Goal: Task Accomplishment & Management: Use online tool/utility

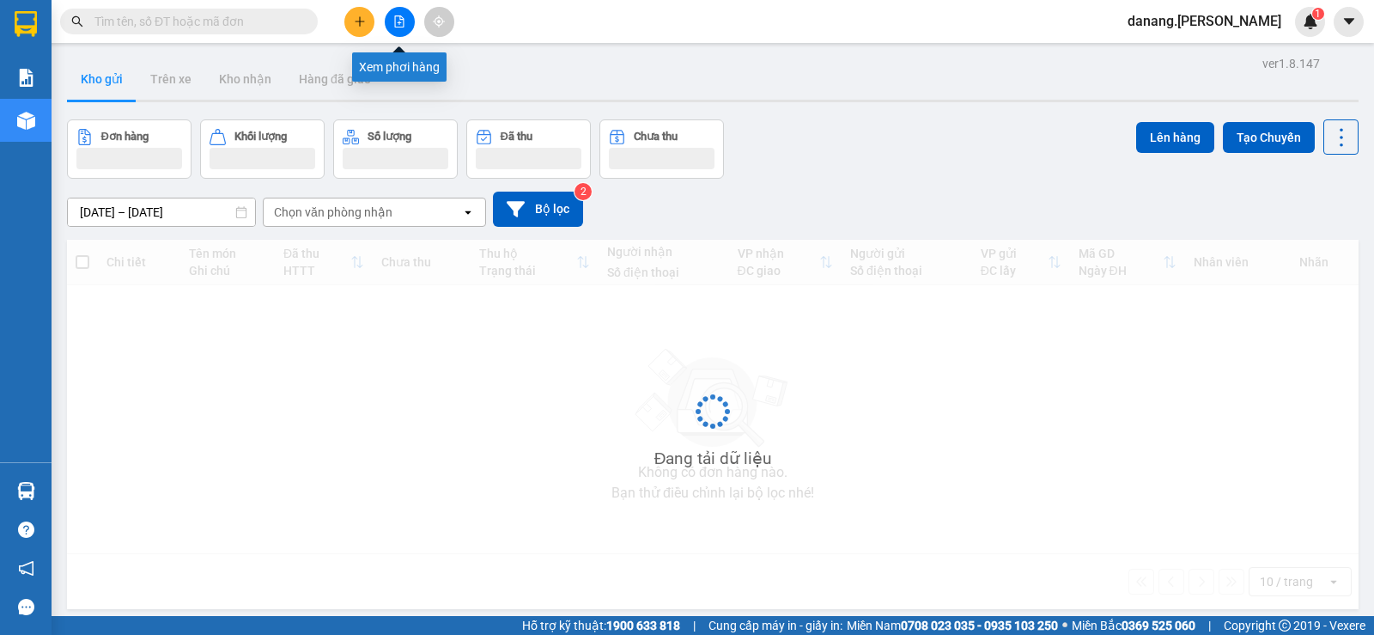
click at [412, 22] on button at bounding box center [400, 22] width 30 height 30
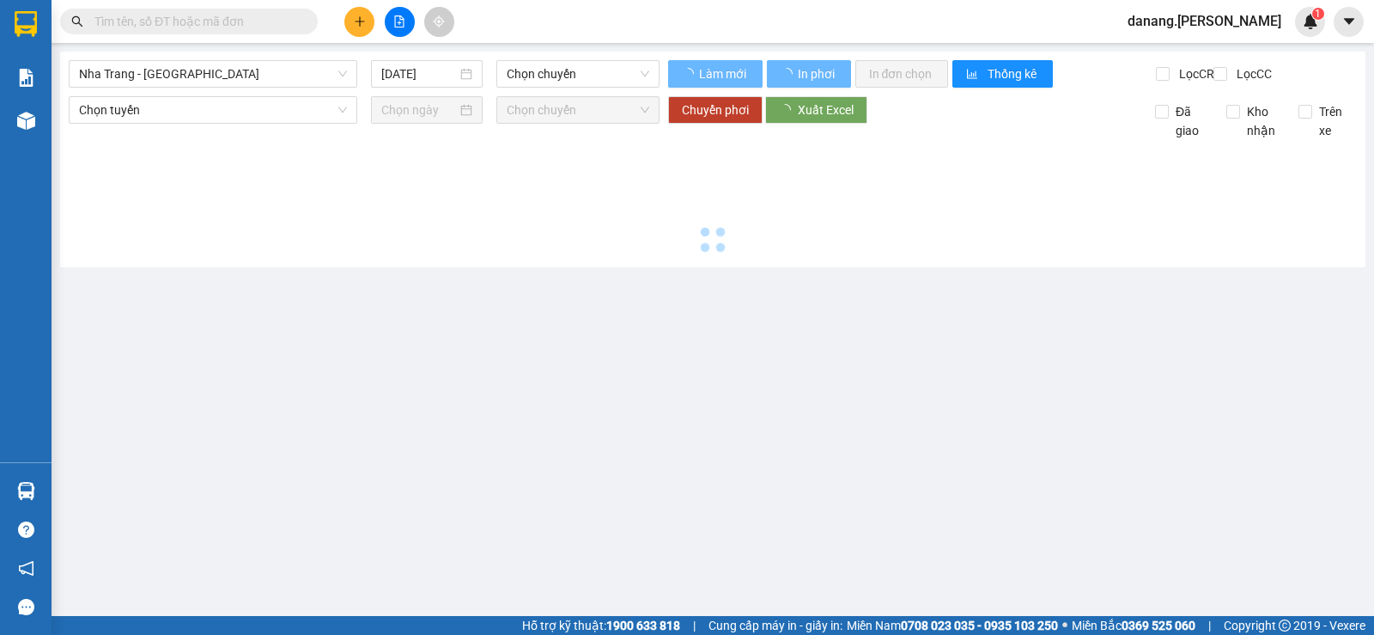
type input "[DATE]"
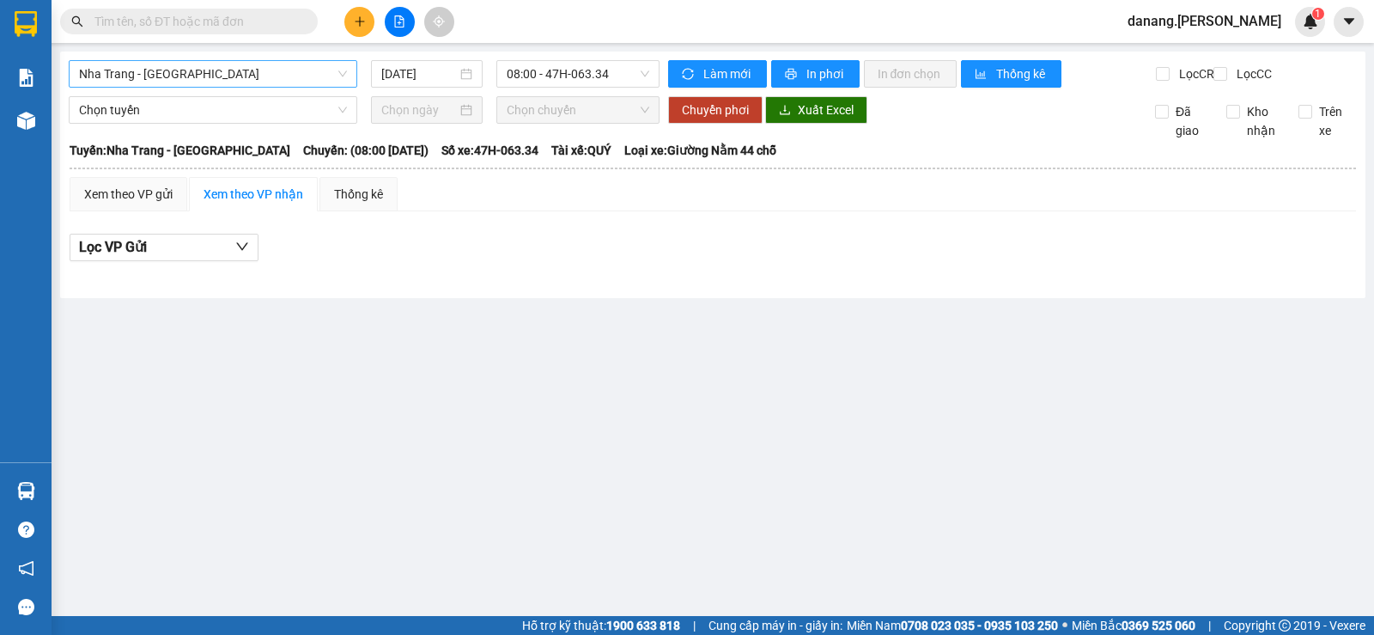
click at [161, 75] on span "Nha Trang - [GEOGRAPHIC_DATA]" at bounding box center [213, 74] width 268 height 26
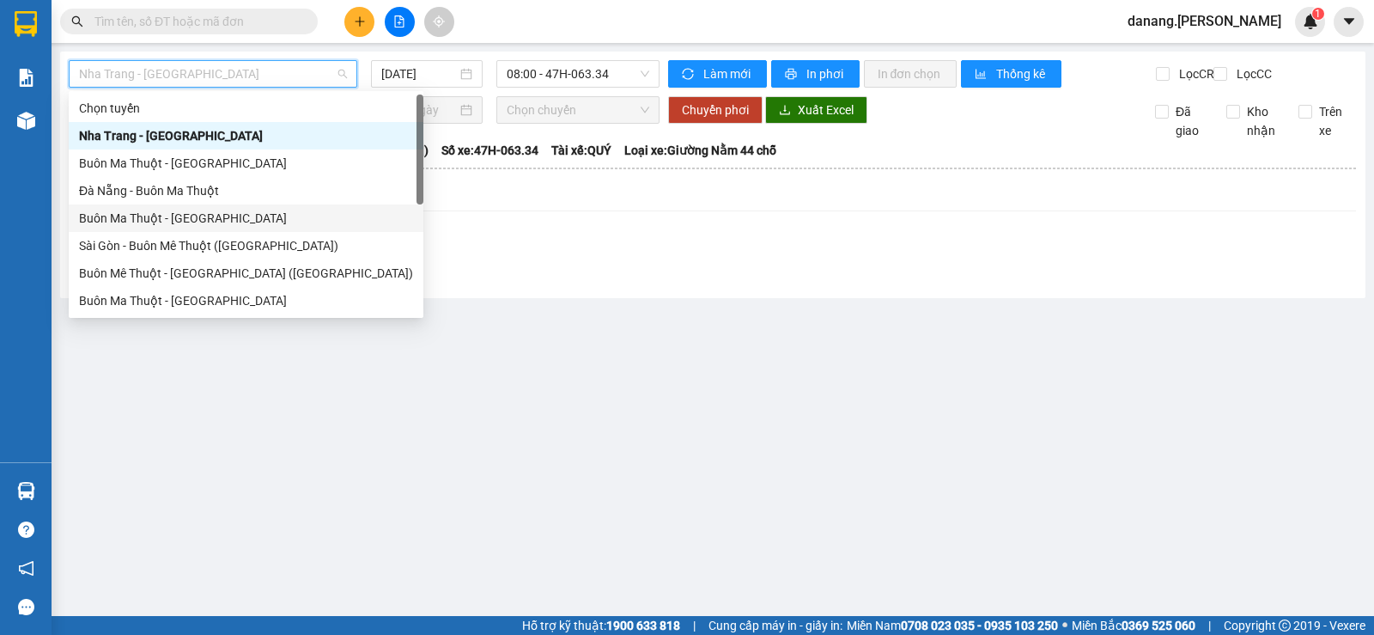
click at [136, 216] on div "Buôn Ma Thuột - [GEOGRAPHIC_DATA]" at bounding box center [246, 218] width 334 height 19
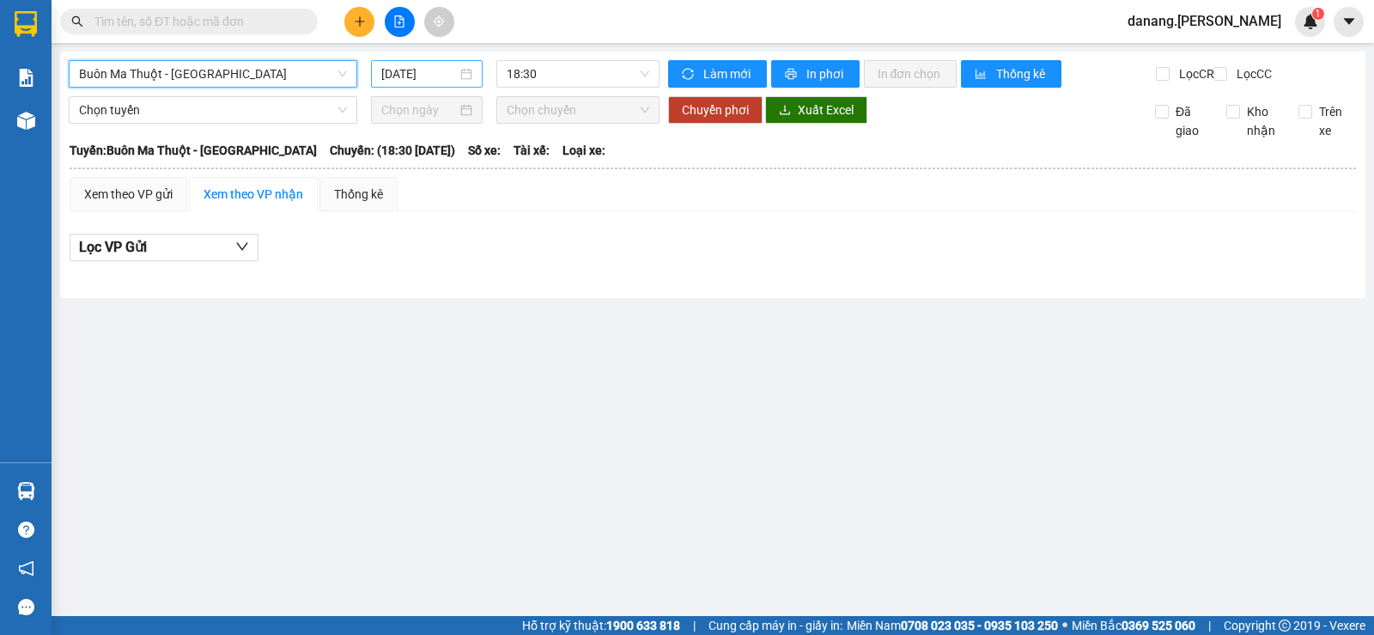
click at [407, 76] on input "[DATE]" at bounding box center [419, 73] width 76 height 19
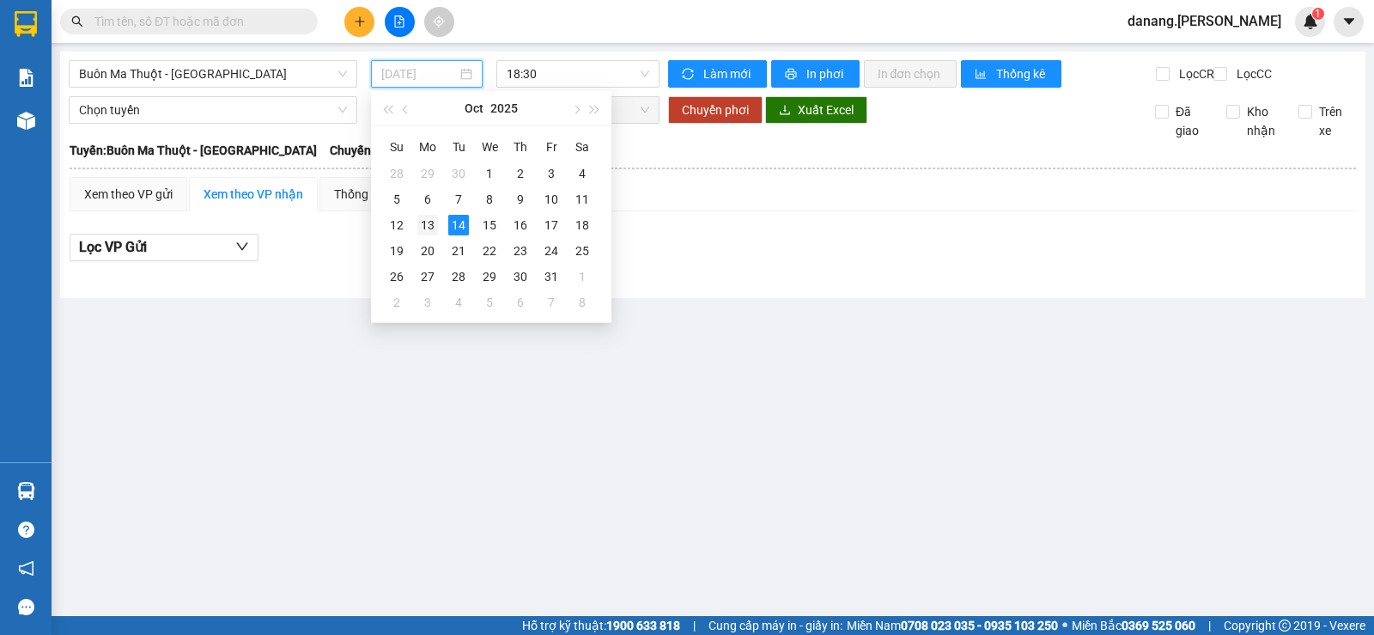
click at [425, 223] on div "13" at bounding box center [427, 225] width 21 height 21
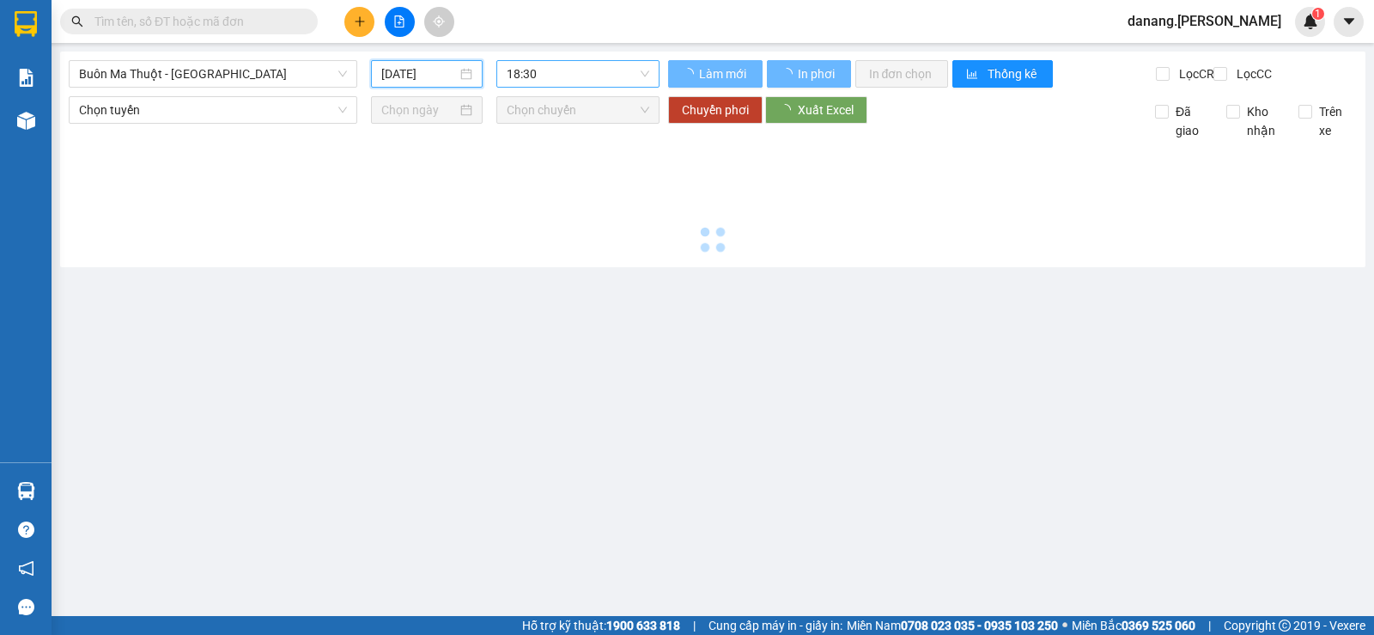
type input "[DATE]"
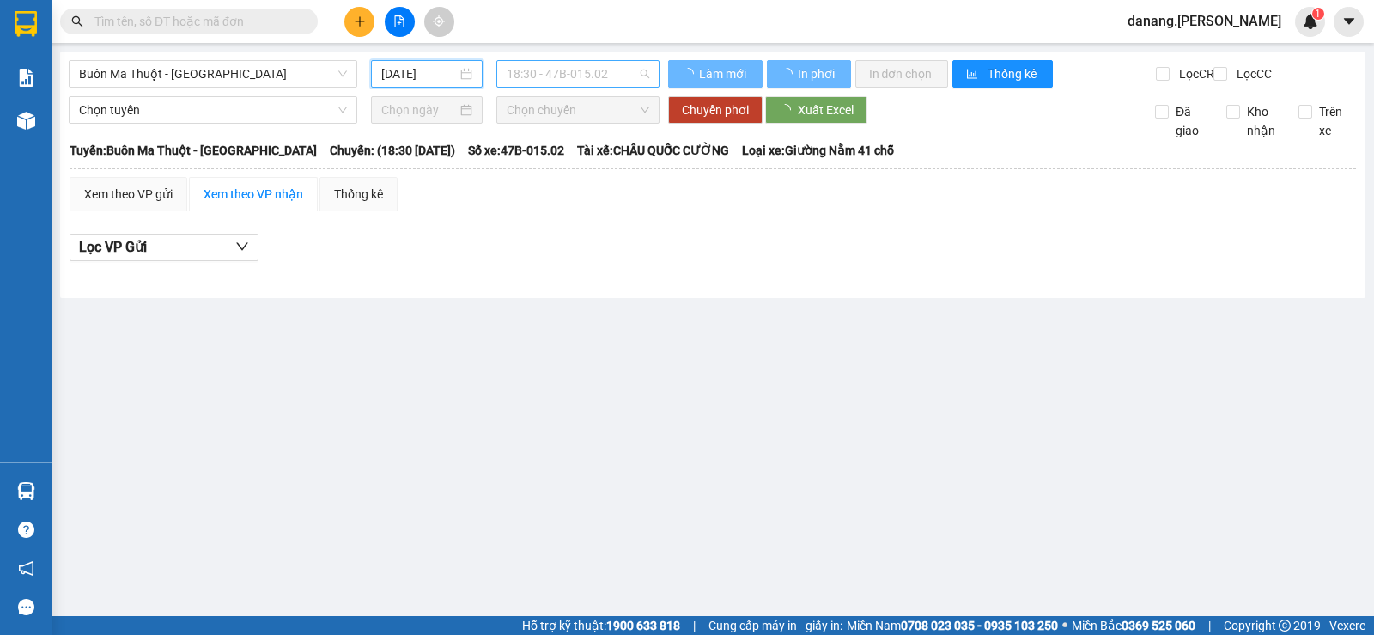
click at [526, 65] on span "18:30 - 47B-015.02" at bounding box center [578, 74] width 142 height 26
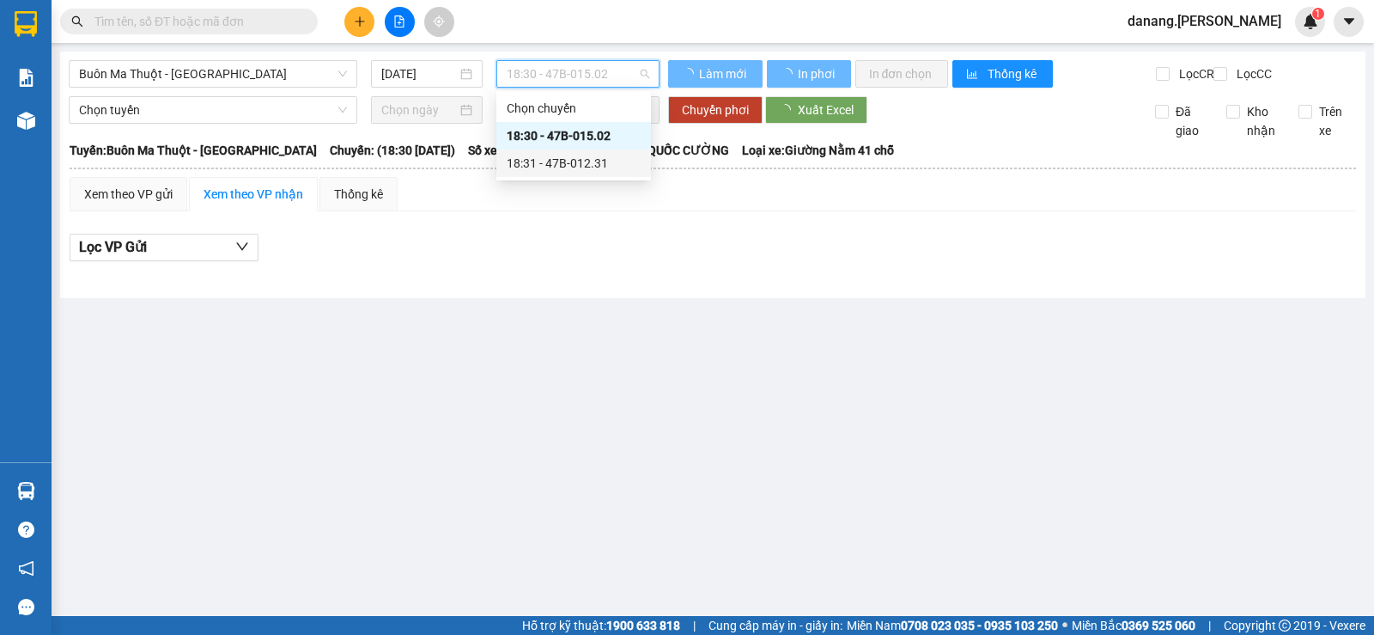
click at [591, 165] on div "18:31 - 47B-012.31" at bounding box center [574, 163] width 134 height 19
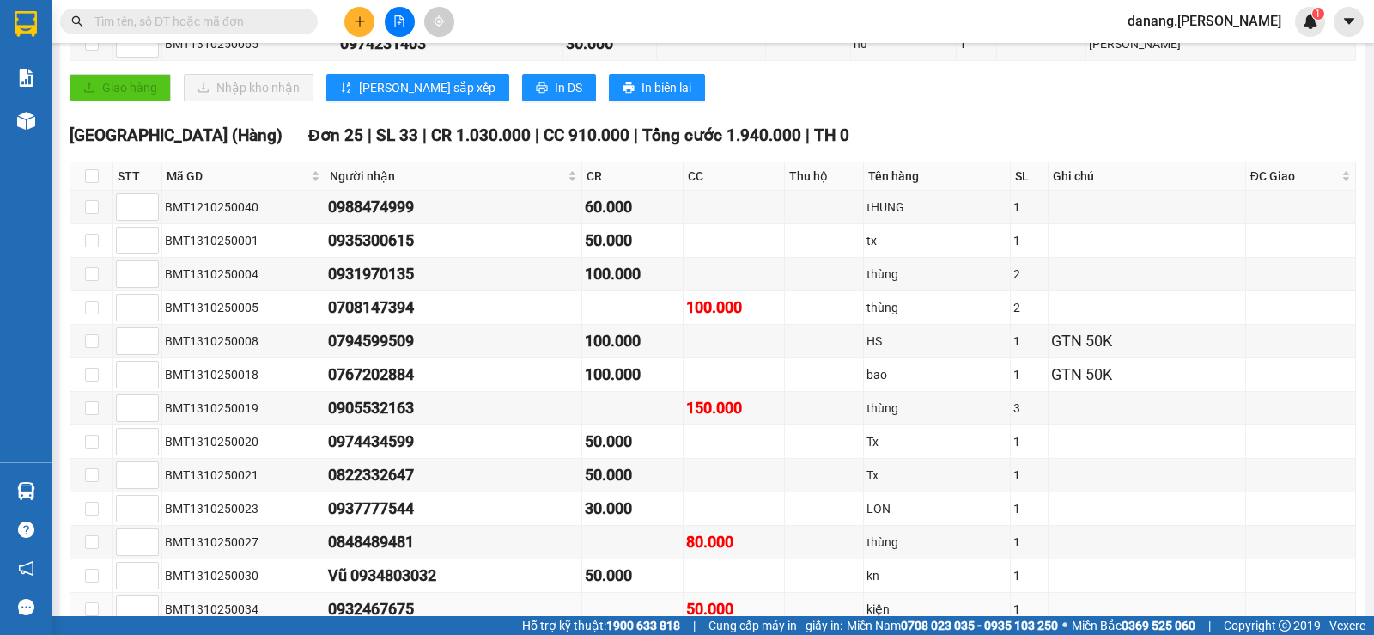
scroll to position [1024, 0]
